Goal: Transaction & Acquisition: Obtain resource

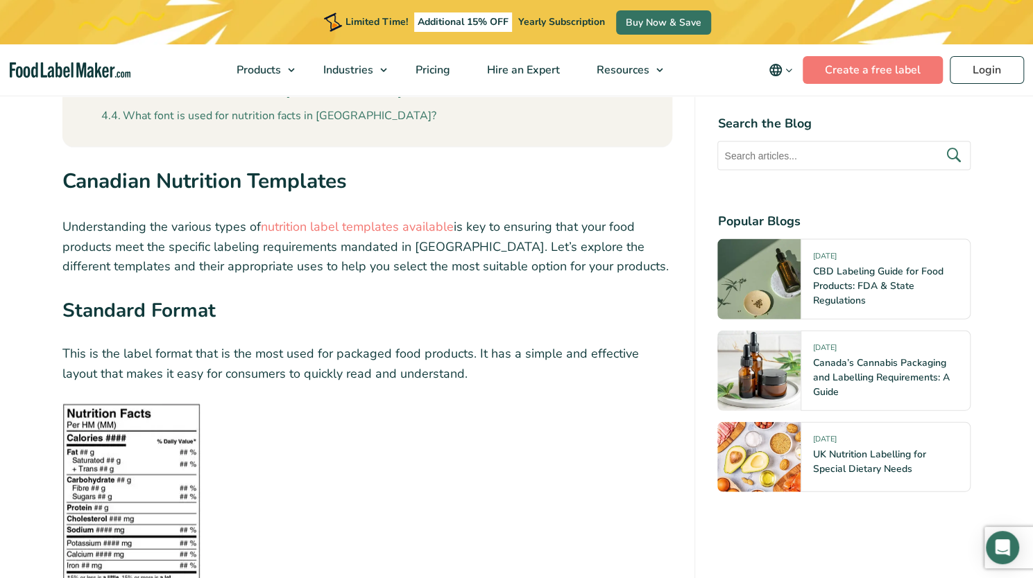
scroll to position [1694, 0]
click at [394, 218] on link "nutrition label templates available" at bounding box center [357, 226] width 193 height 17
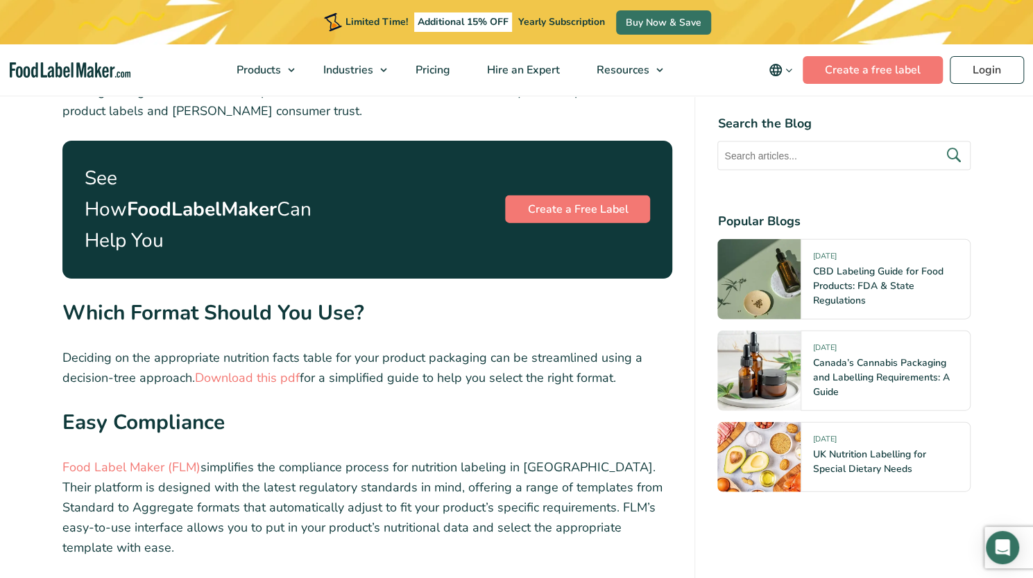
scroll to position [4829, 0]
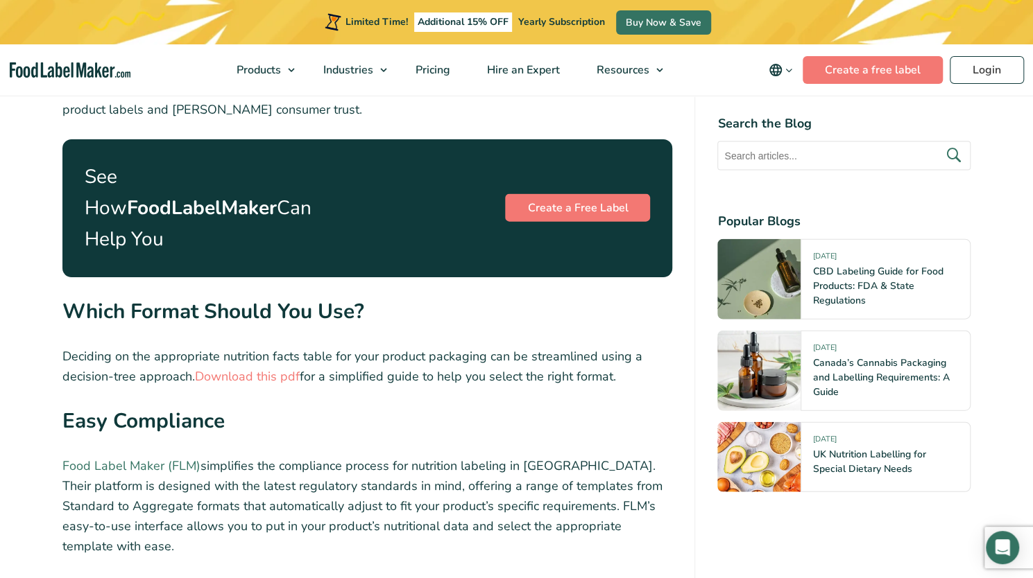
click at [166, 458] on link "Food Label Maker (FLM)" at bounding box center [131, 466] width 138 height 17
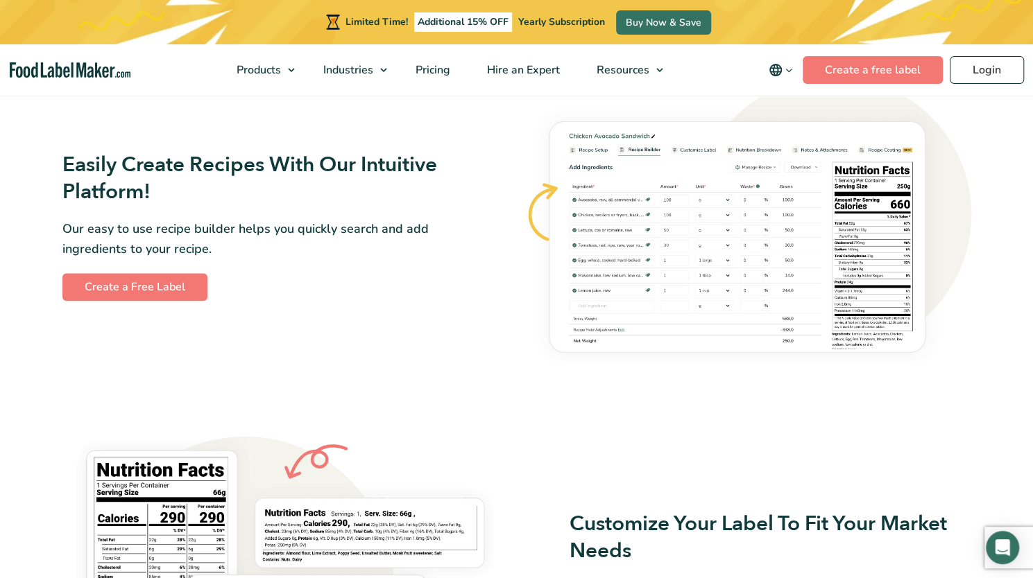
scroll to position [814, 0]
click at [118, 291] on link "Create a Free Label" at bounding box center [134, 288] width 145 height 28
